Goal: Book appointment/travel/reservation

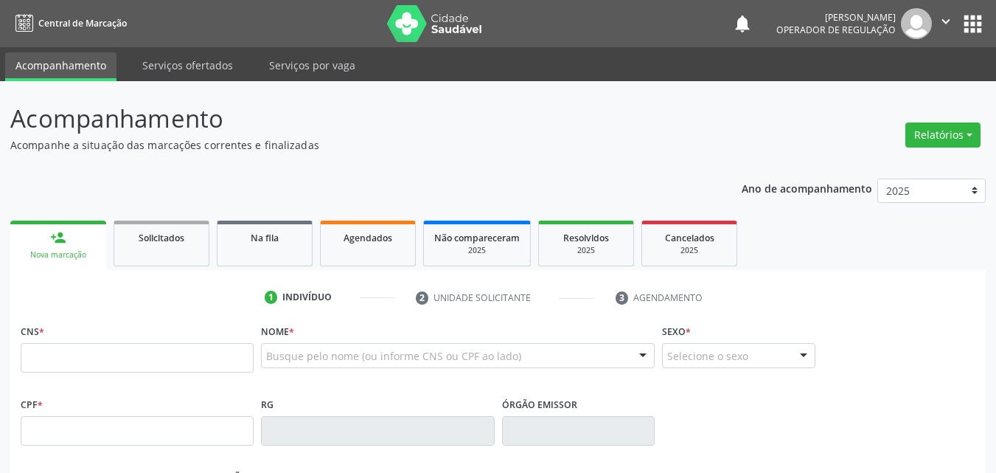
scroll to position [74, 0]
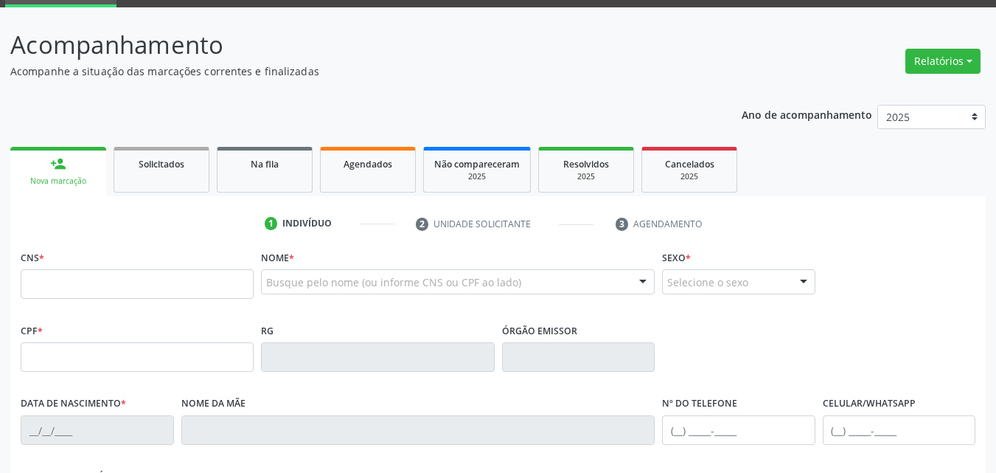
click at [78, 282] on input "text" at bounding box center [137, 283] width 233 height 29
type input "707 7026 5523 6810"
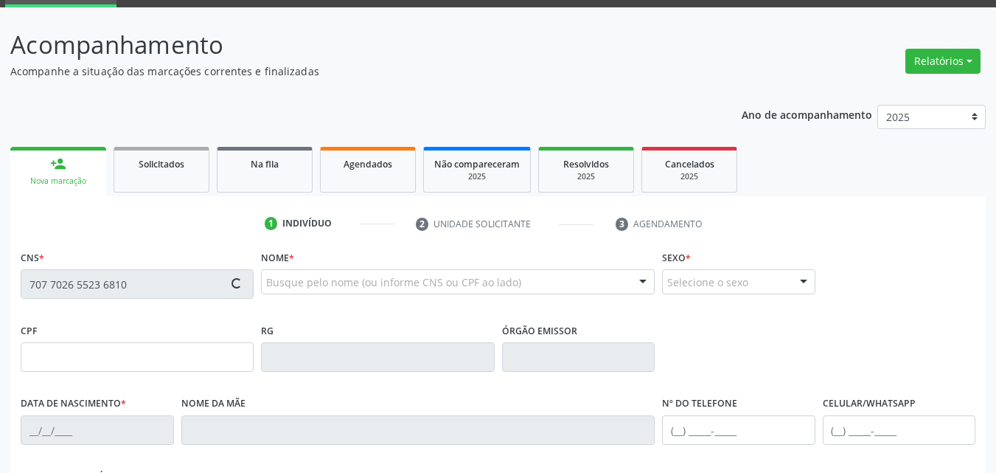
type input "[DATE]"
type input "SN"
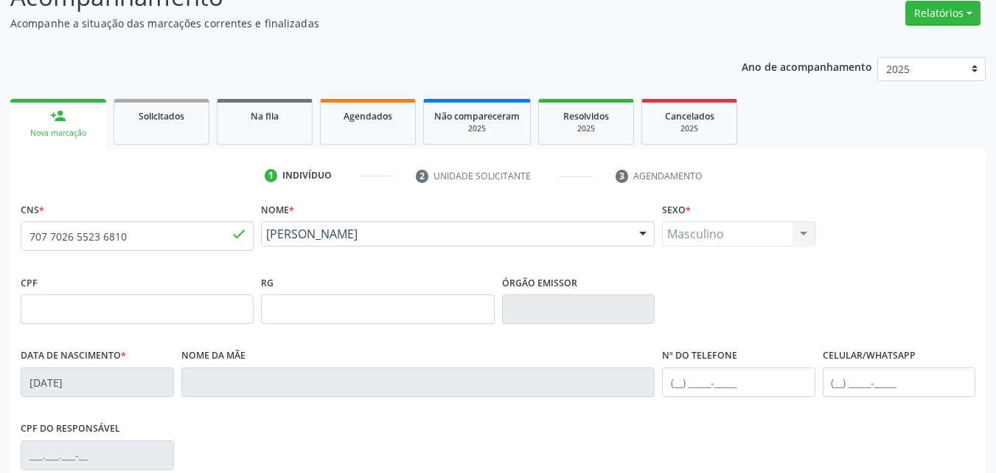
scroll to position [147, 0]
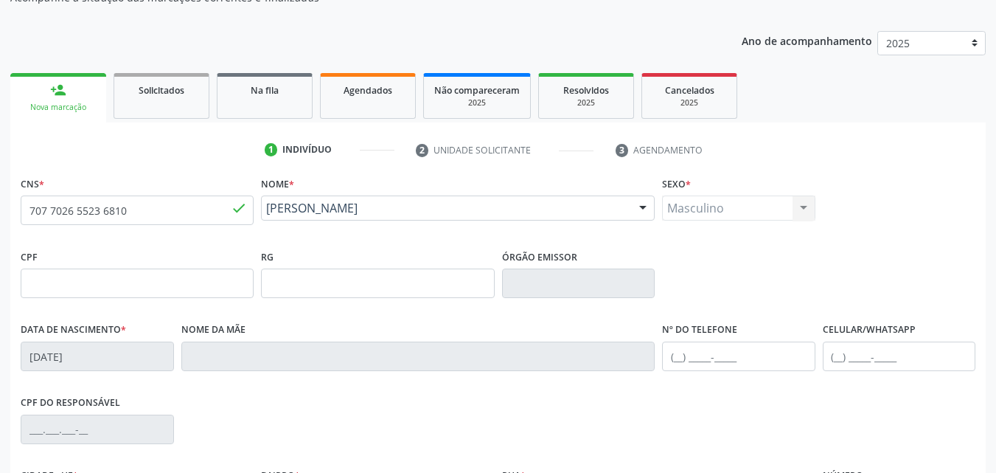
click at [799, 212] on div "Masculino Masculino Feminino Nenhum resultado encontrado para: " " Não há nenhu…" at bounding box center [738, 207] width 153 height 25
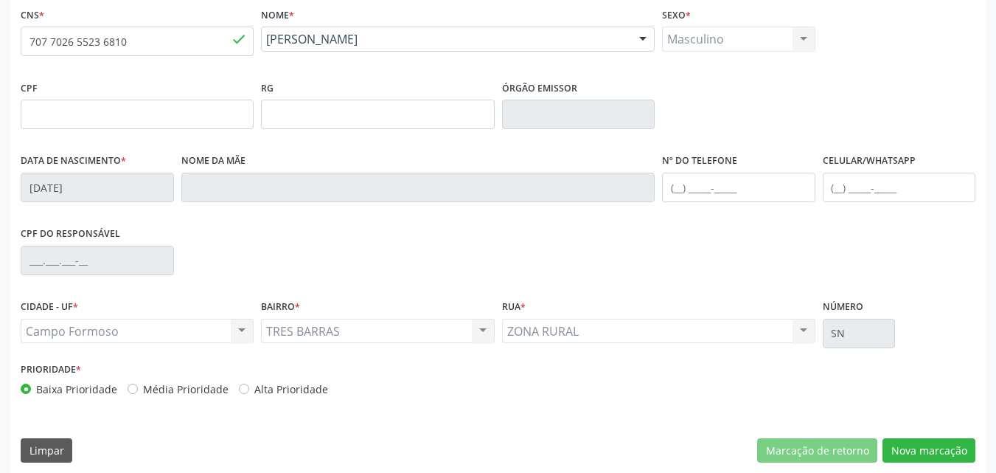
scroll to position [327, 0]
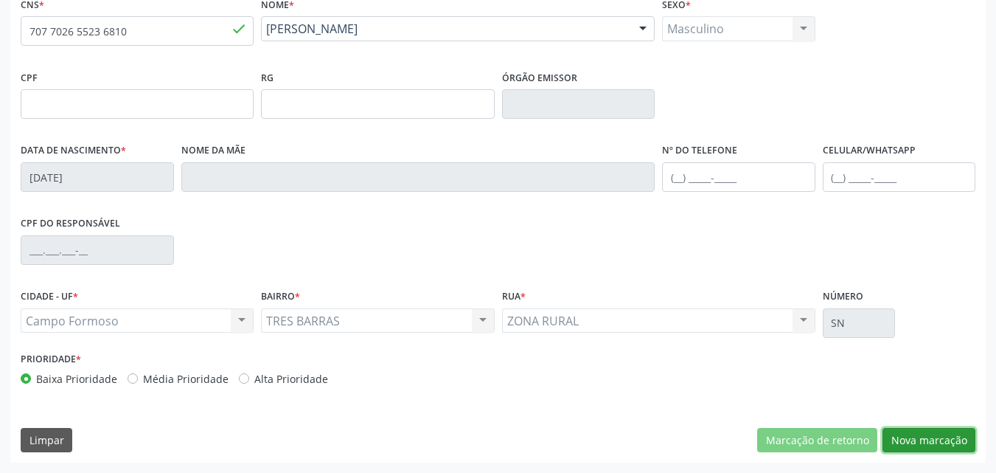
click at [943, 438] on button "Nova marcação" at bounding box center [928, 440] width 93 height 25
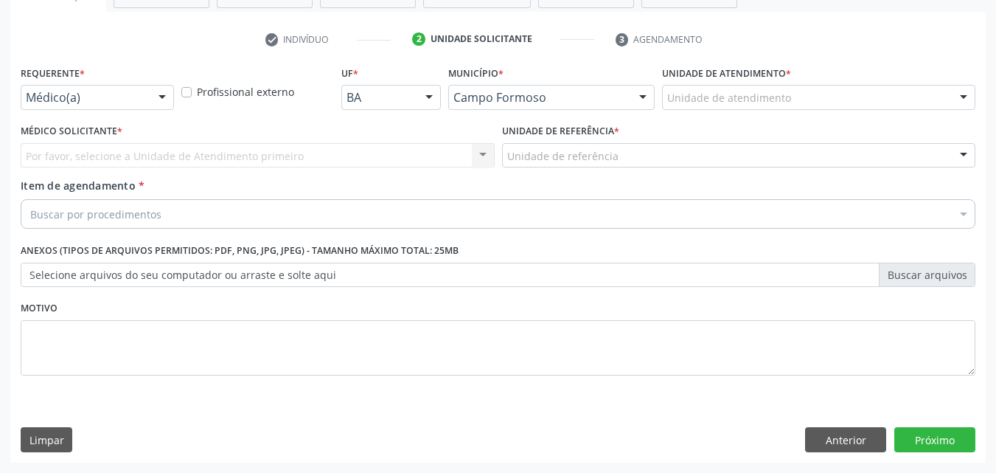
click at [160, 101] on div at bounding box center [162, 98] width 22 height 25
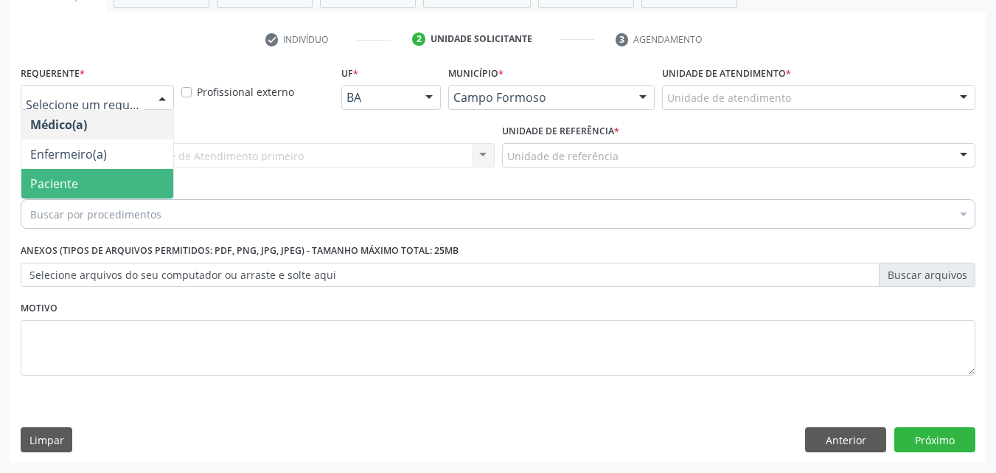
drag, startPoint x: 153, startPoint y: 185, endPoint x: 156, endPoint y: 193, distance: 8.6
click at [153, 188] on span "Paciente" at bounding box center [97, 183] width 152 height 29
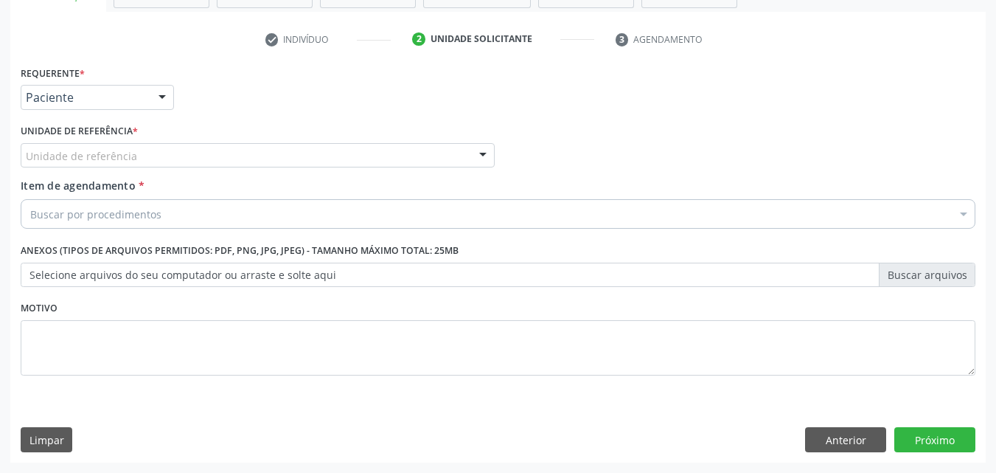
click at [486, 152] on div at bounding box center [483, 156] width 22 height 25
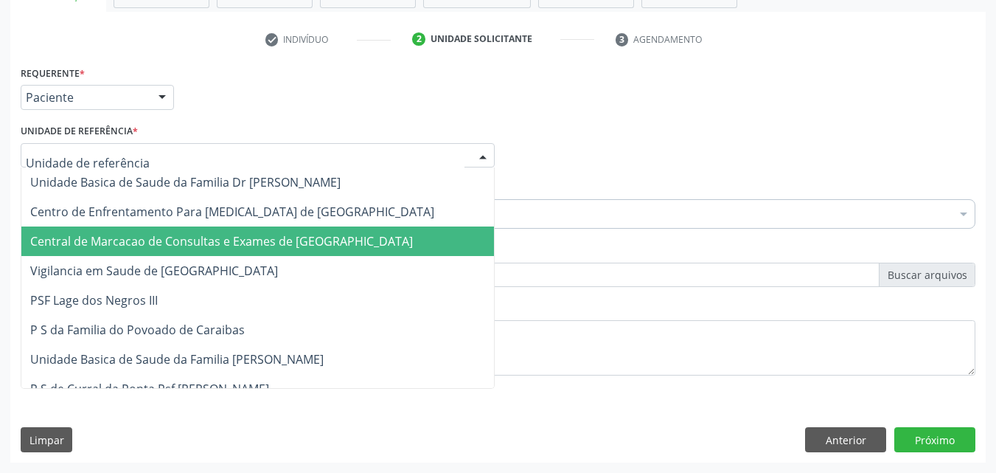
click at [369, 245] on span "Central de Marcacao de Consultas e Exames de [GEOGRAPHIC_DATA]" at bounding box center [221, 241] width 383 height 16
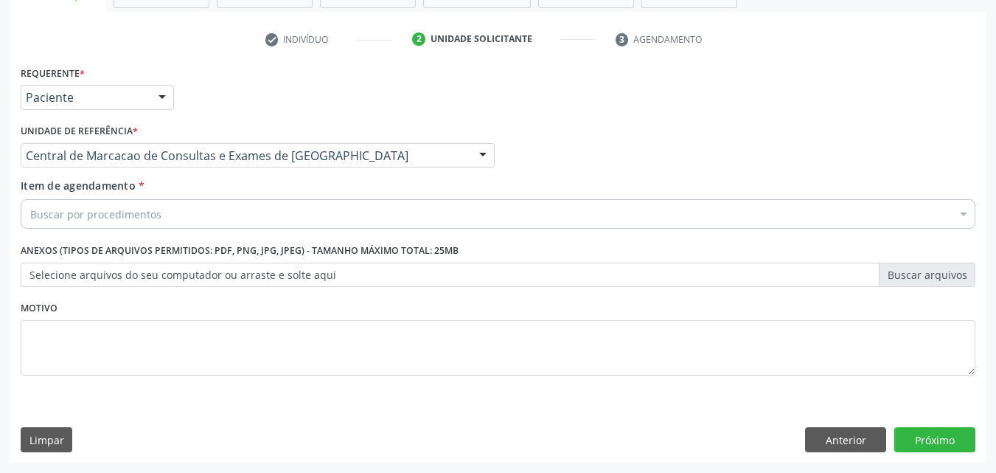
click at [961, 215] on div at bounding box center [963, 215] width 22 height 25
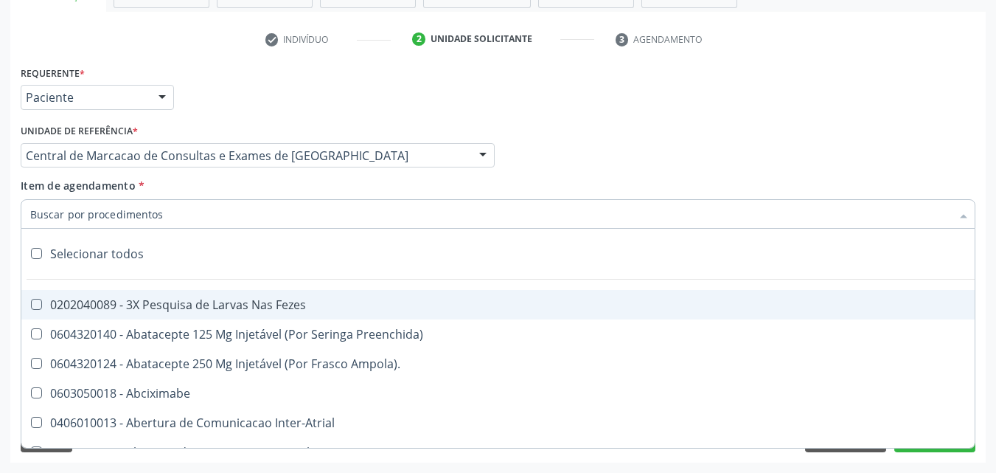
click at [377, 217] on input "Item de agendamento *" at bounding box center [490, 213] width 921 height 29
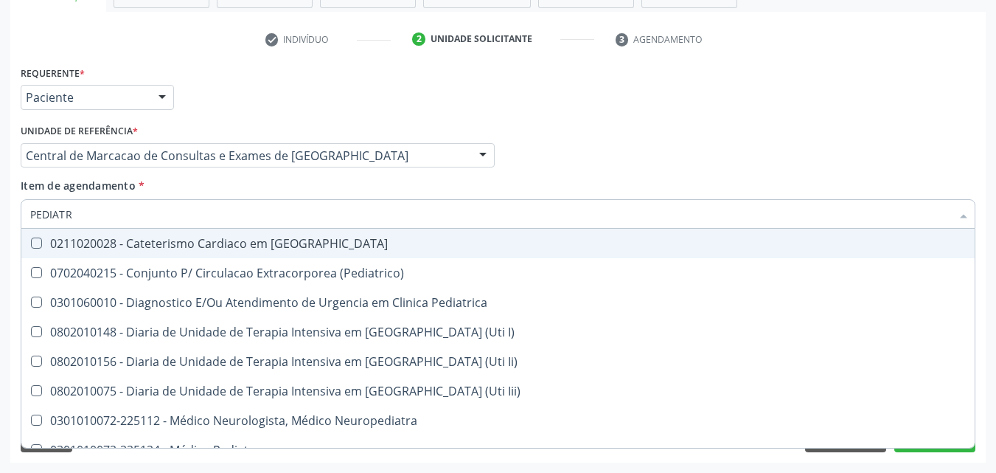
type input "PEDIATRA"
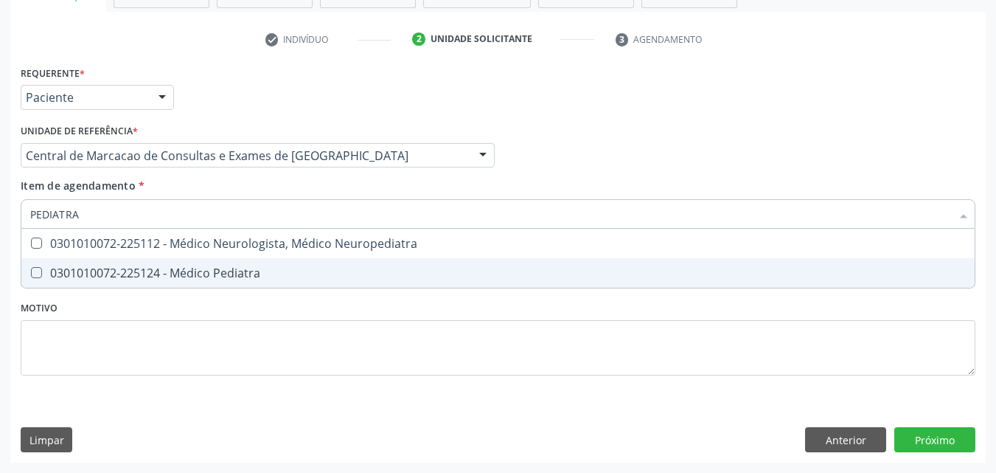
click at [271, 277] on div "0301010072-225124 - Médico Pediatra" at bounding box center [498, 273] width 936 height 12
checkbox Pediatra "true"
click at [922, 445] on div "Requerente * Paciente Médico(a) Enfermeiro(a) Paciente Nenhum resultado encontr…" at bounding box center [497, 262] width 975 height 400
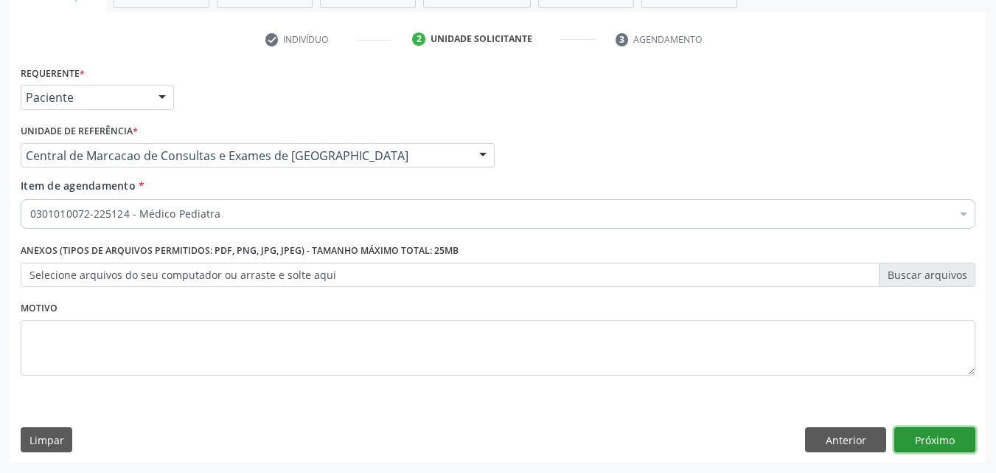
click at [944, 436] on button "Próximo" at bounding box center [934, 439] width 81 height 25
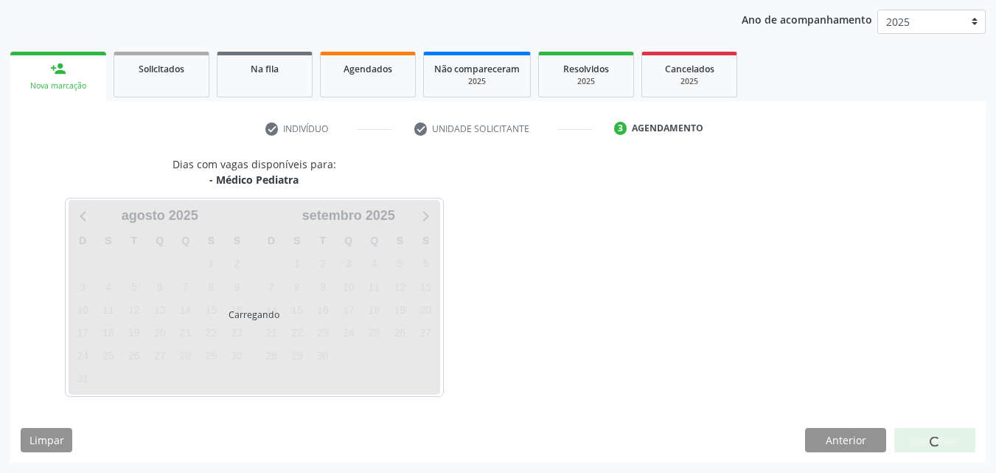
scroll to position [169, 0]
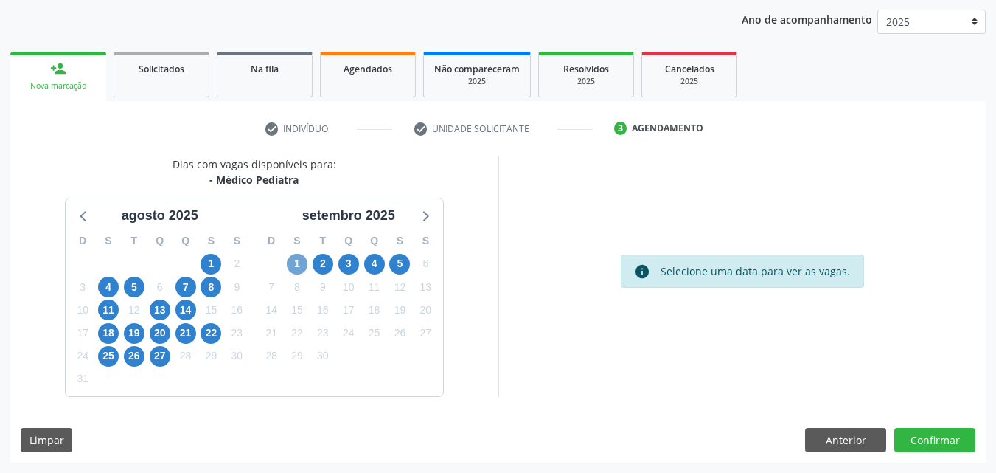
click at [293, 264] on span "1" at bounding box center [297, 264] width 21 height 21
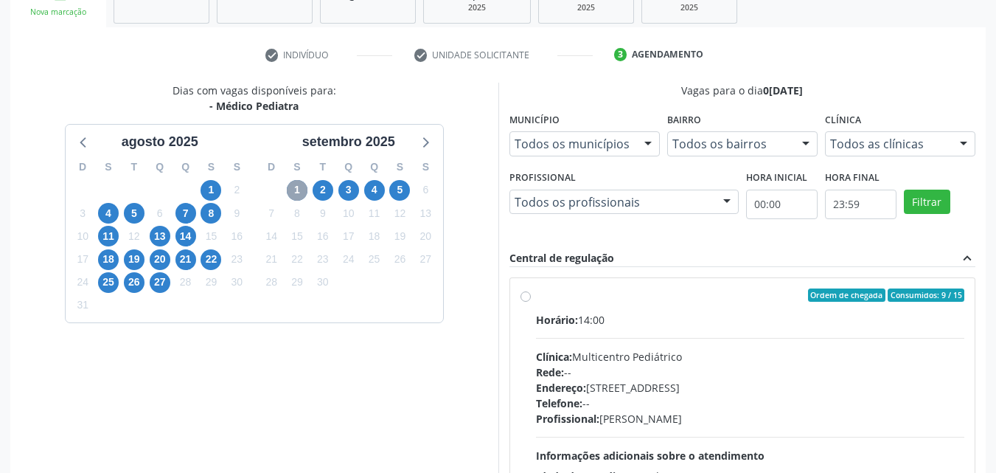
scroll to position [316, 0]
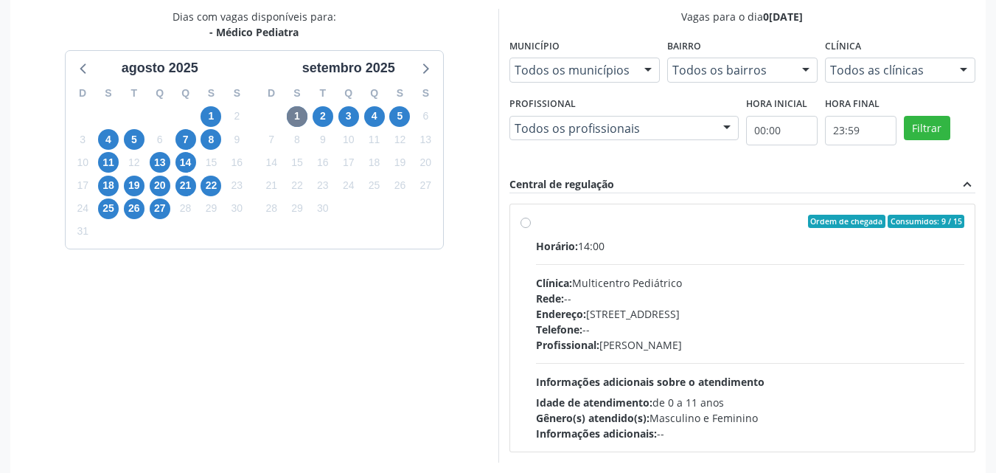
click at [536, 221] on label "Ordem de chegada Consumidos: 9 / 15 Horário: 14:00 Clínica: Multicentro Pediátr…" at bounding box center [750, 328] width 429 height 226
click at [525, 221] on input "Ordem de chegada Consumidos: 9 / 15 Horário: 14:00 Clínica: Multicentro Pediátr…" at bounding box center [525, 221] width 10 height 13
radio input "true"
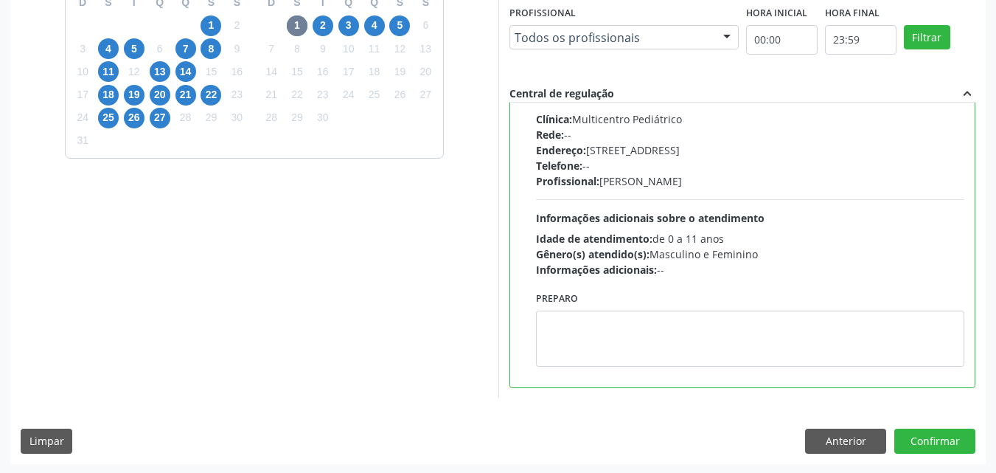
scroll to position [408, 0]
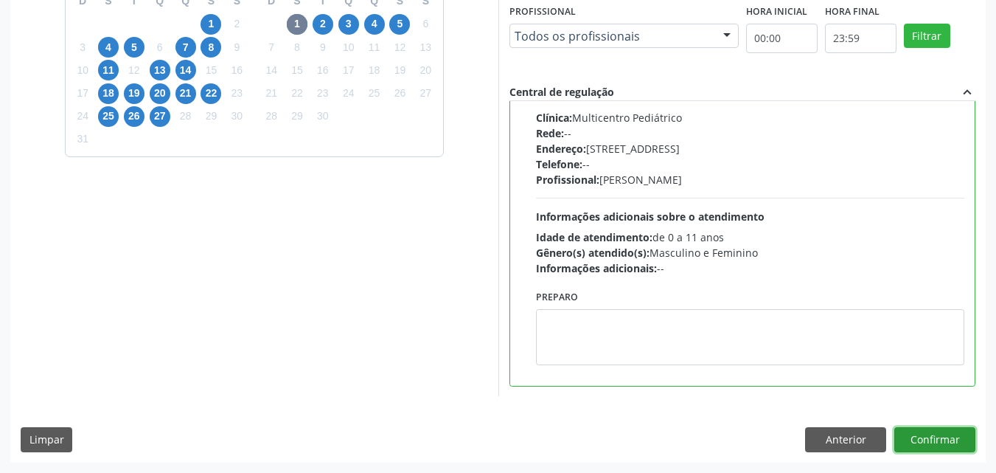
click at [934, 443] on button "Confirmar" at bounding box center [934, 439] width 81 height 25
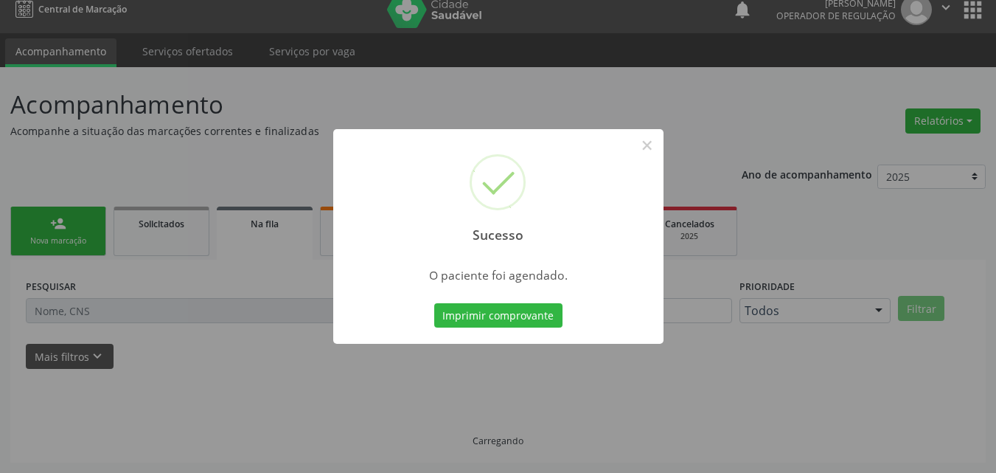
scroll to position [14, 0]
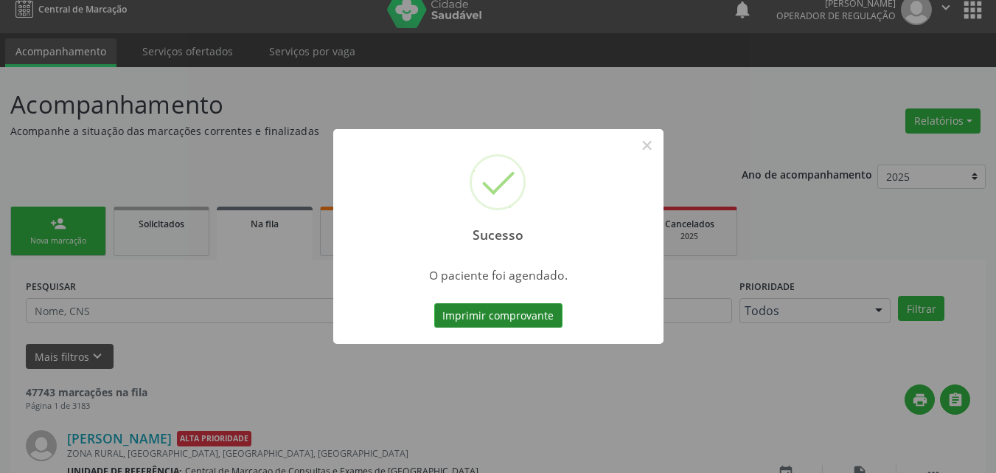
click at [532, 320] on button "Imprimir comprovante" at bounding box center [498, 315] width 128 height 25
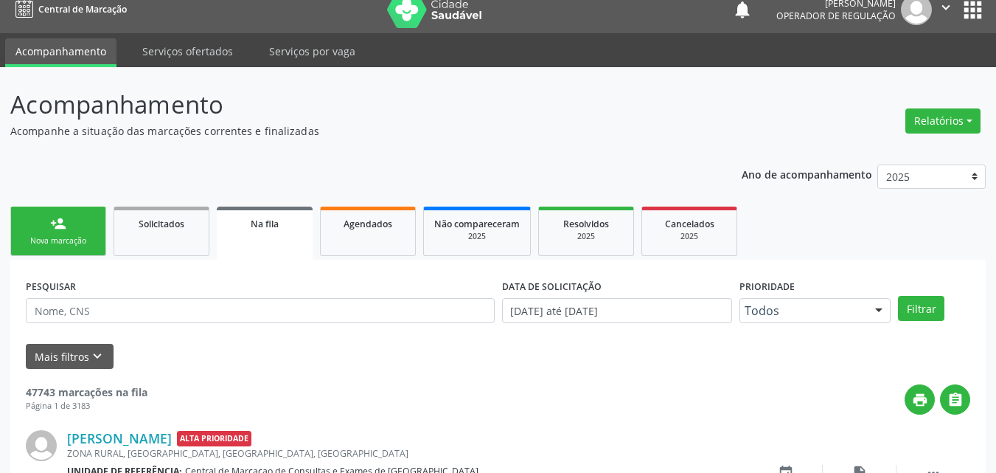
scroll to position [0, 0]
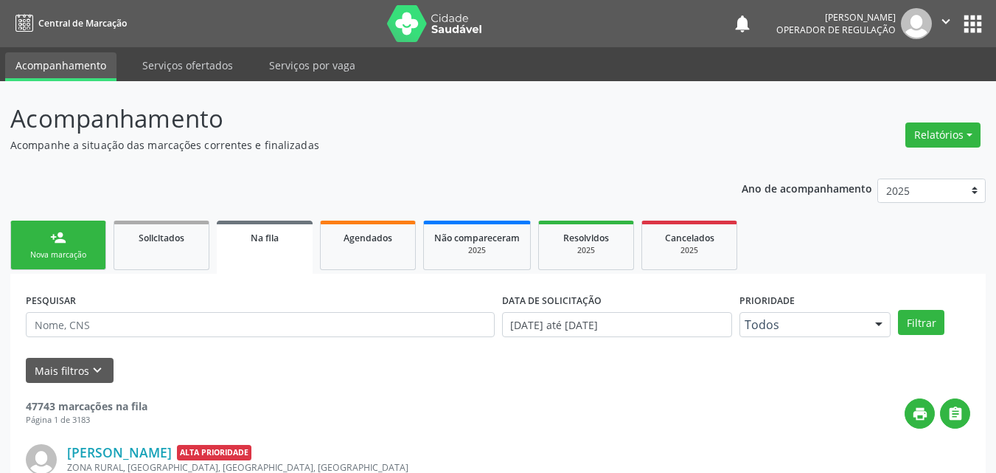
click at [921, 29] on img at bounding box center [916, 23] width 31 height 31
click at [942, 21] on icon "" at bounding box center [946, 21] width 16 height 16
click at [899, 94] on link "Sair" at bounding box center [908, 90] width 102 height 21
